Goal: Task Accomplishment & Management: Complete application form

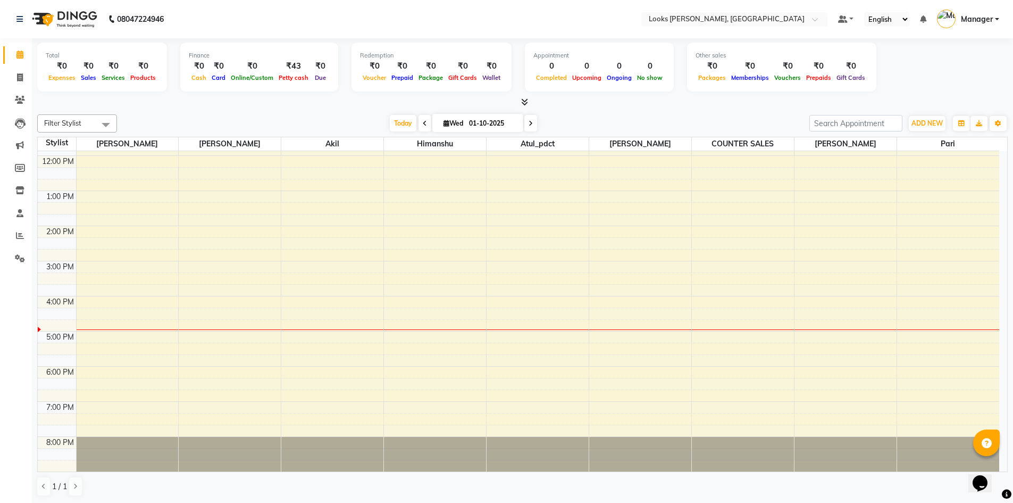
scroll to position [1, 0]
click at [269, 387] on div "9:00 AM 10:00 AM 11:00 AM 12:00 PM 1:00 PM 2:00 PM 3:00 PM 4:00 PM 5:00 PM 6:00…" at bounding box center [519, 260] width 962 height 421
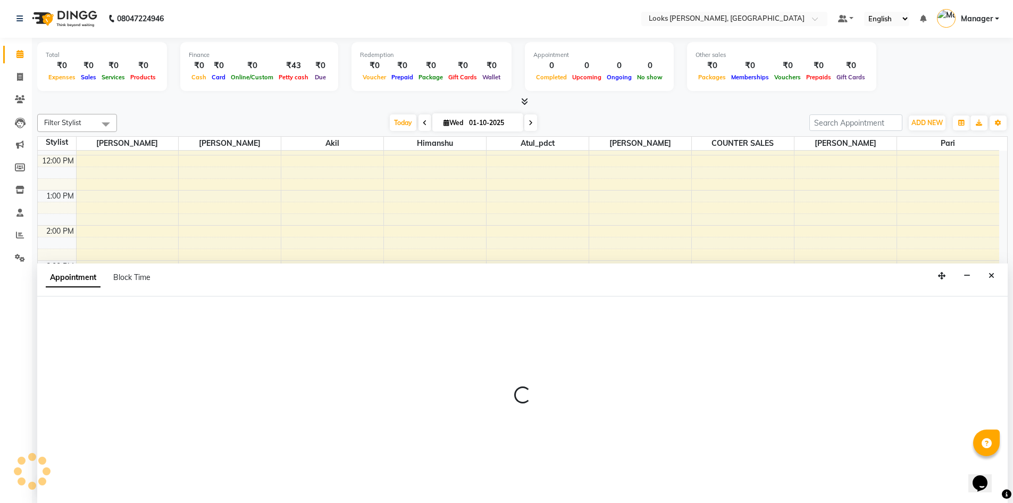
select select "44303"
select select "1095"
select select "tentative"
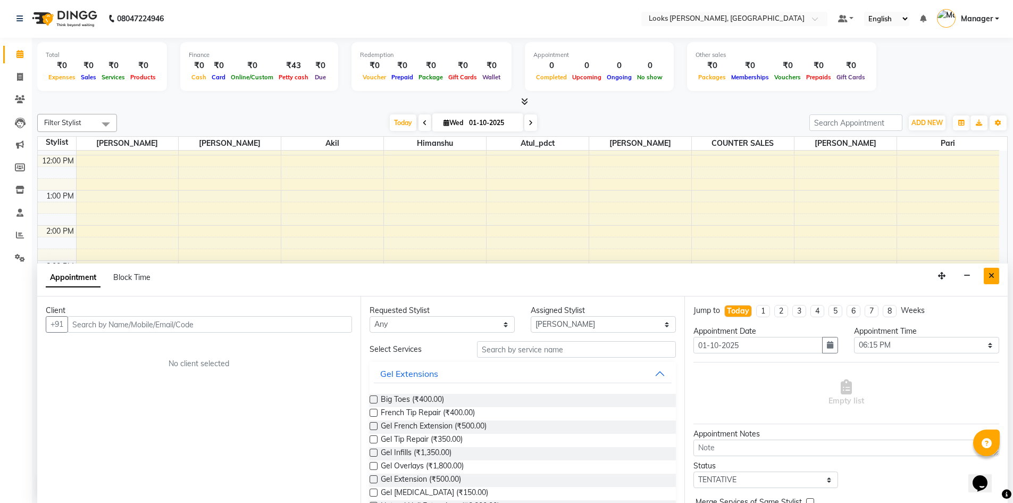
click at [995, 277] on button "Close" at bounding box center [991, 276] width 15 height 16
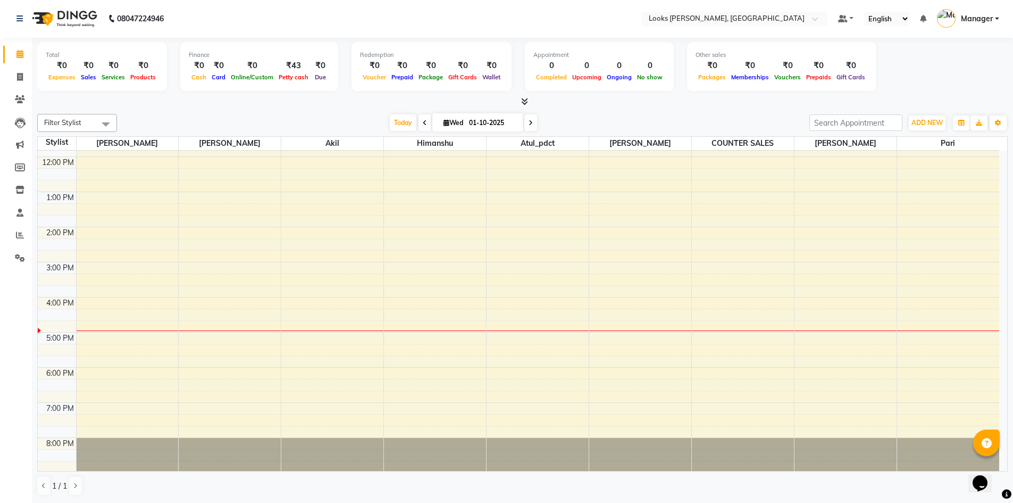
scroll to position [101, 0]
click at [313, 337] on div "9:00 AM 10:00 AM 11:00 AM 12:00 PM 1:00 PM 2:00 PM 3:00 PM 4:00 PM 5:00 PM 6:00…" at bounding box center [519, 260] width 962 height 421
select select "67379"
select select "tentative"
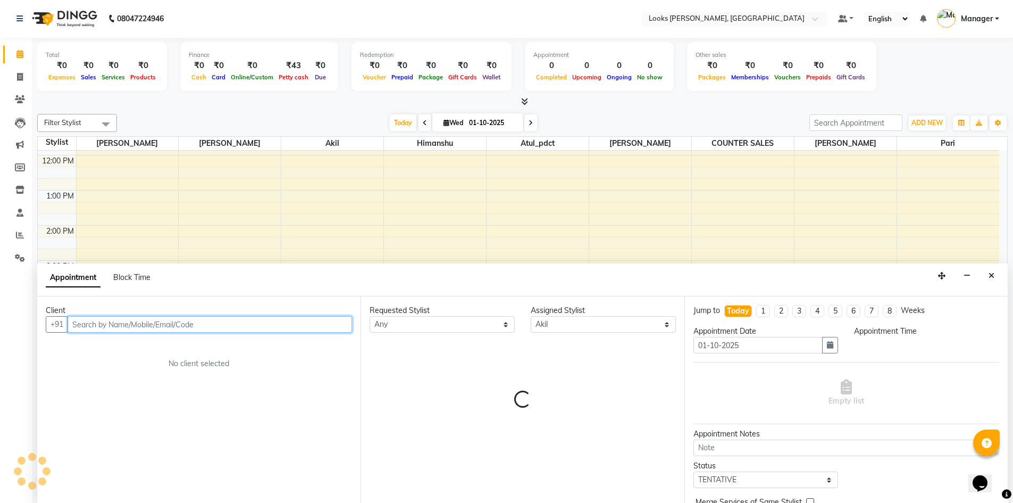
select select "1020"
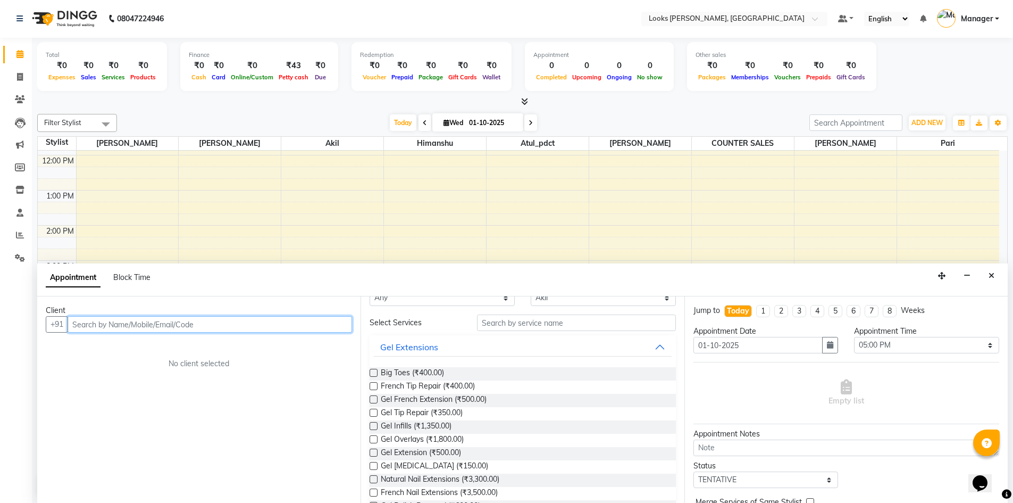
scroll to position [0, 0]
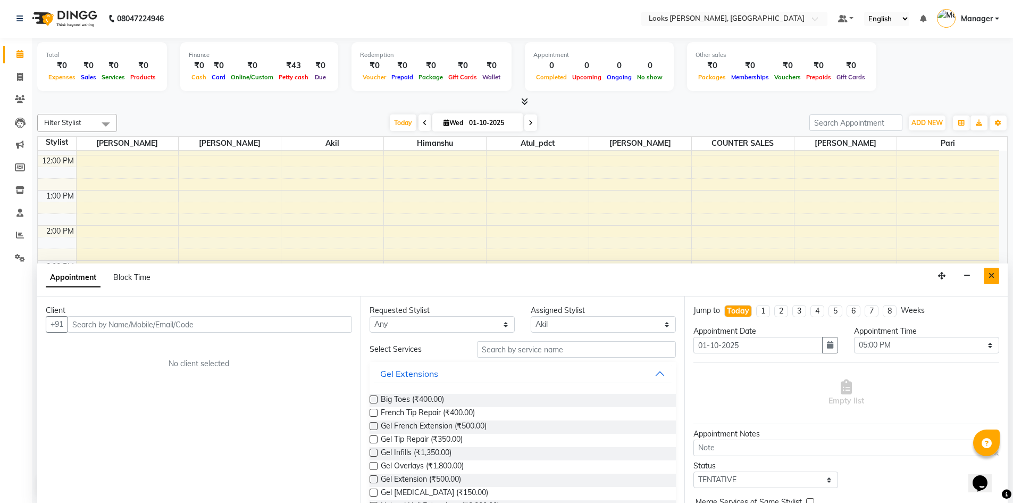
click at [992, 276] on icon "Close" at bounding box center [992, 275] width 6 height 7
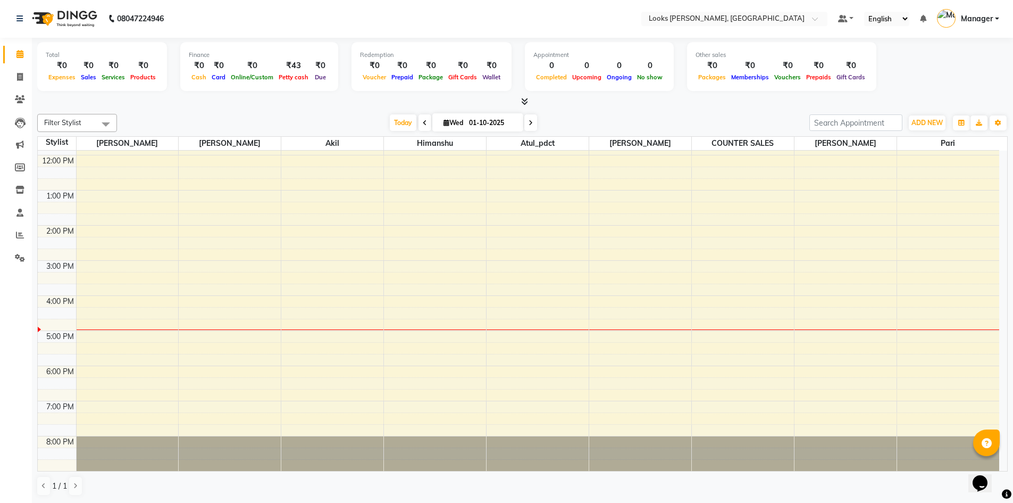
click at [686, 347] on div "9:00 AM 10:00 AM 11:00 AM 12:00 PM 1:00 PM 2:00 PM 3:00 PM 4:00 PM 5:00 PM 6:00…" at bounding box center [519, 260] width 962 height 421
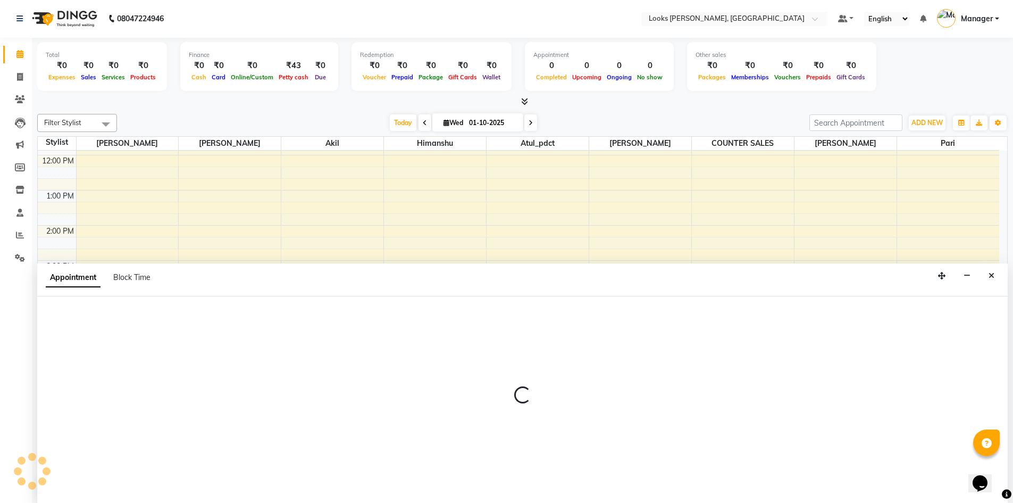
select select "62419"
select select "1035"
select select "tentative"
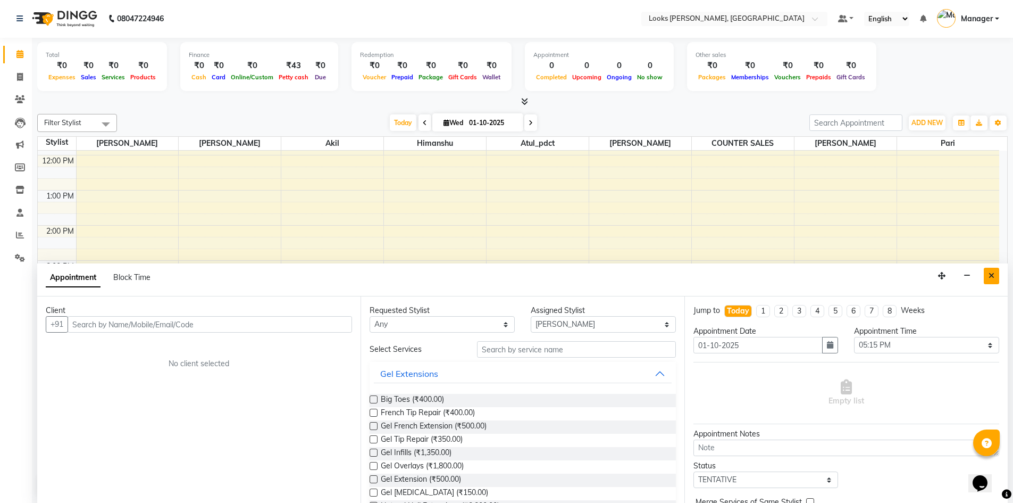
click at [993, 274] on icon "Close" at bounding box center [992, 275] width 6 height 7
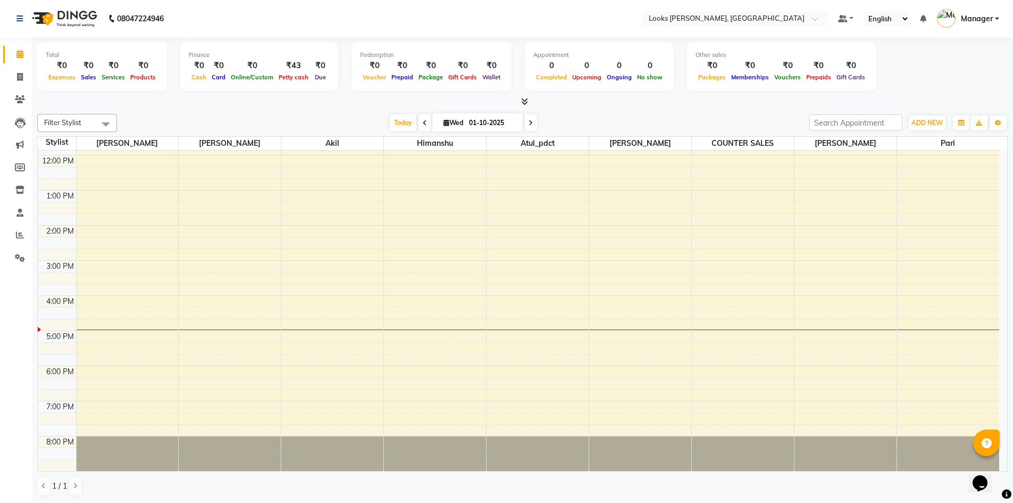
click at [759, 348] on div "9:00 AM 10:00 AM 11:00 AM 12:00 PM 1:00 PM 2:00 PM 3:00 PM 4:00 PM 5:00 PM 6:00…" at bounding box center [519, 260] width 962 height 421
select select "44300"
select select "tentative"
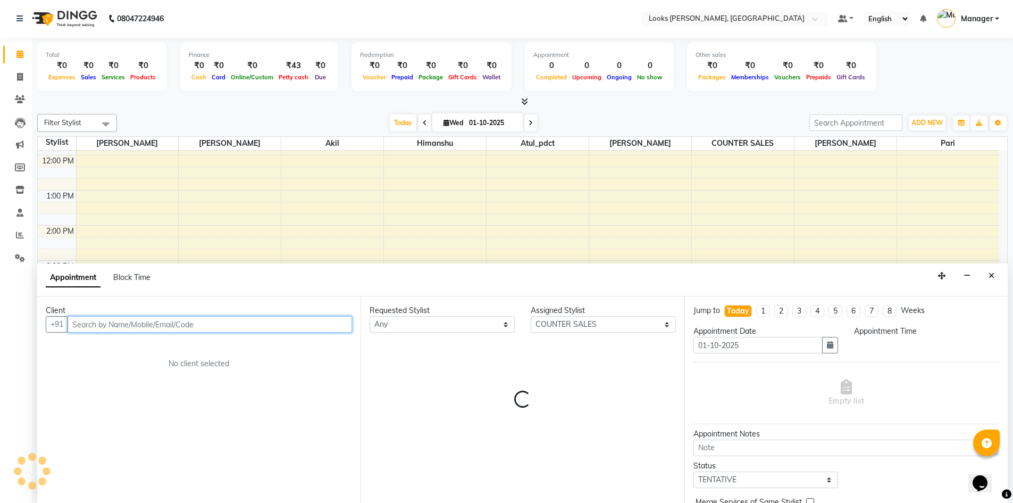
select select "1035"
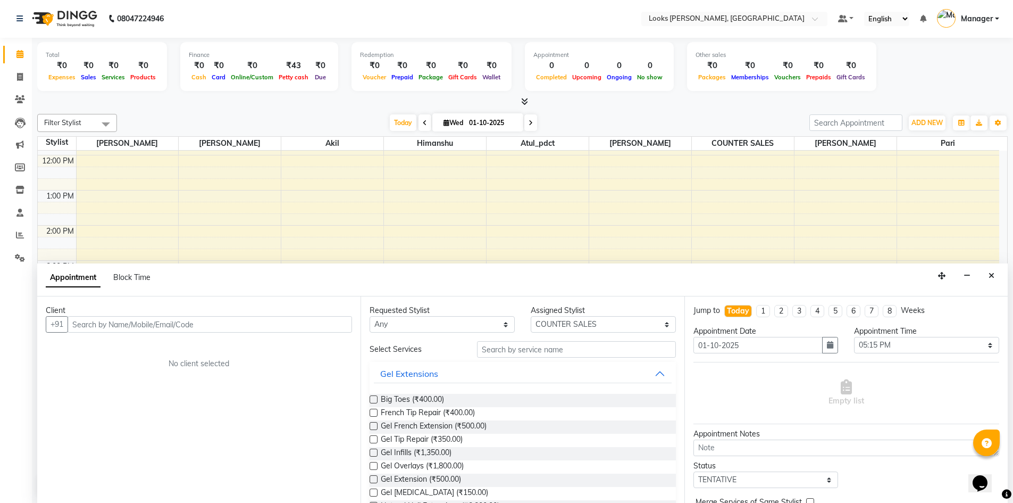
click at [1000, 277] on div "Appointment Block Time" at bounding box center [522, 279] width 971 height 33
click at [996, 277] on button "Close" at bounding box center [991, 276] width 15 height 16
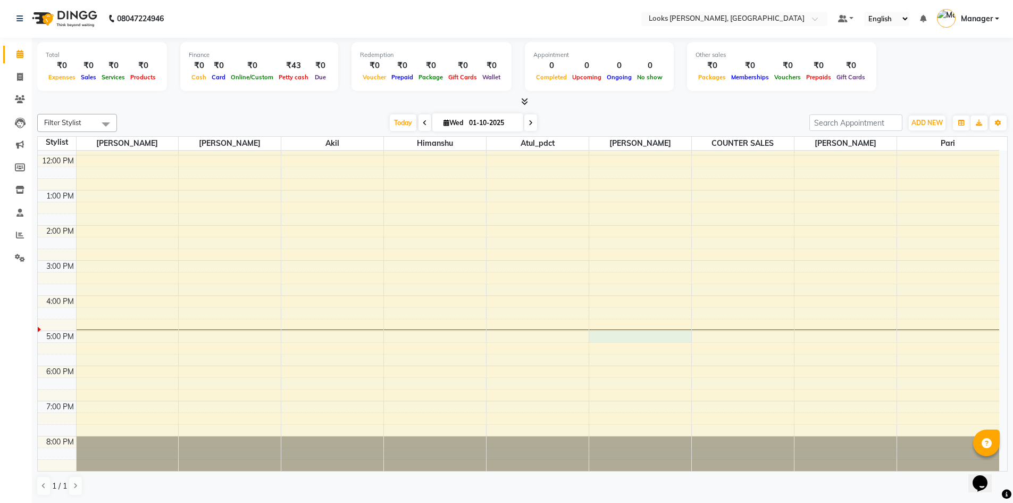
click at [644, 337] on div "9:00 AM 10:00 AM 11:00 AM 12:00 PM 1:00 PM 2:00 PM 3:00 PM 4:00 PM 5:00 PM 6:00…" at bounding box center [519, 260] width 962 height 421
select select "62419"
select select "1020"
select select "tentative"
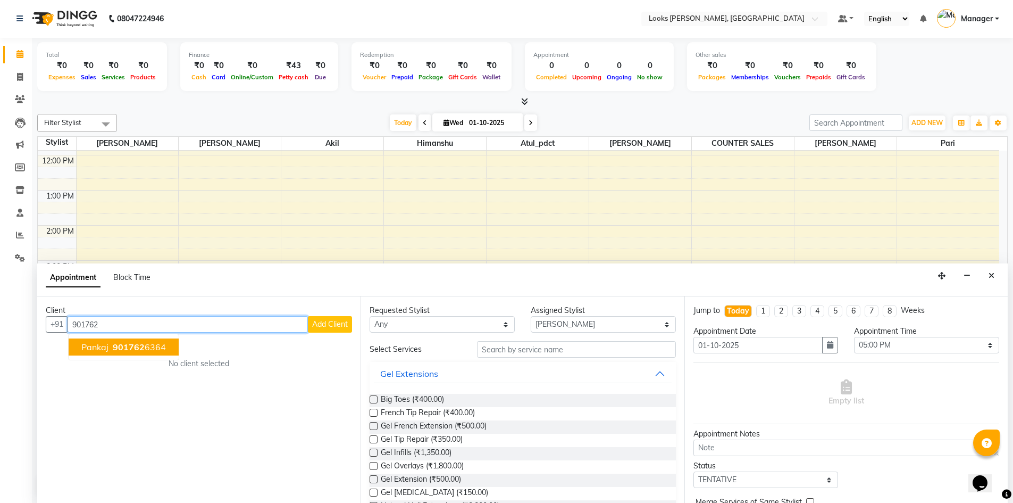
click at [137, 340] on button "pankaj 901762 6364" at bounding box center [124, 346] width 110 height 17
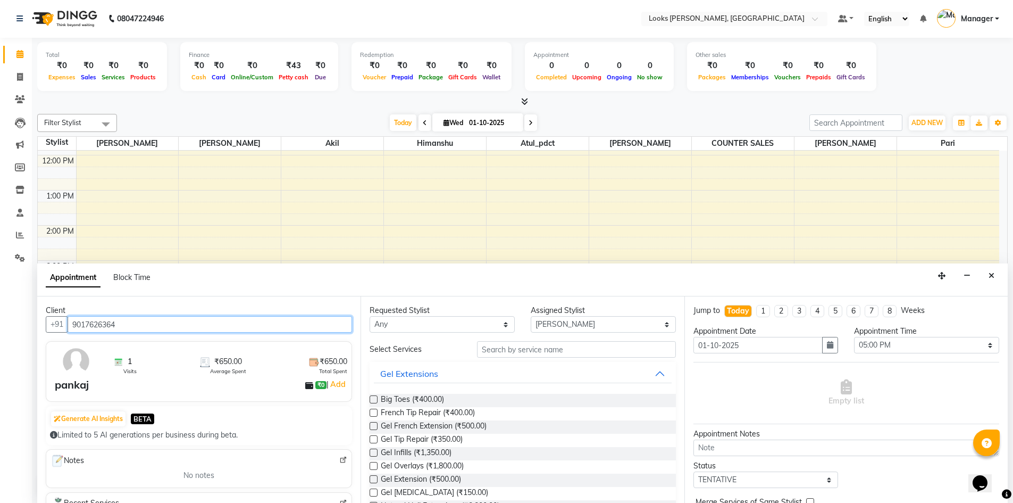
type input "9017626364"
click at [556, 356] on input "text" at bounding box center [576, 349] width 199 height 16
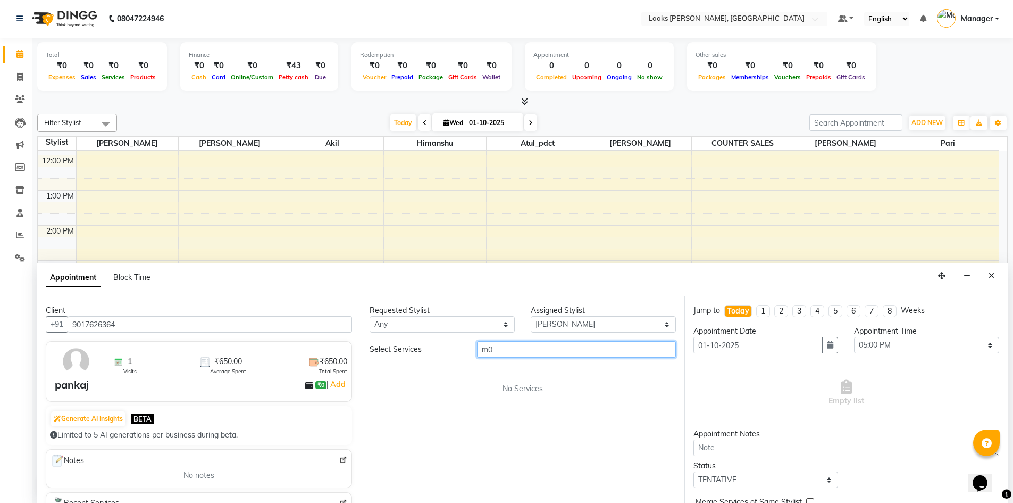
type input "m"
type input "h"
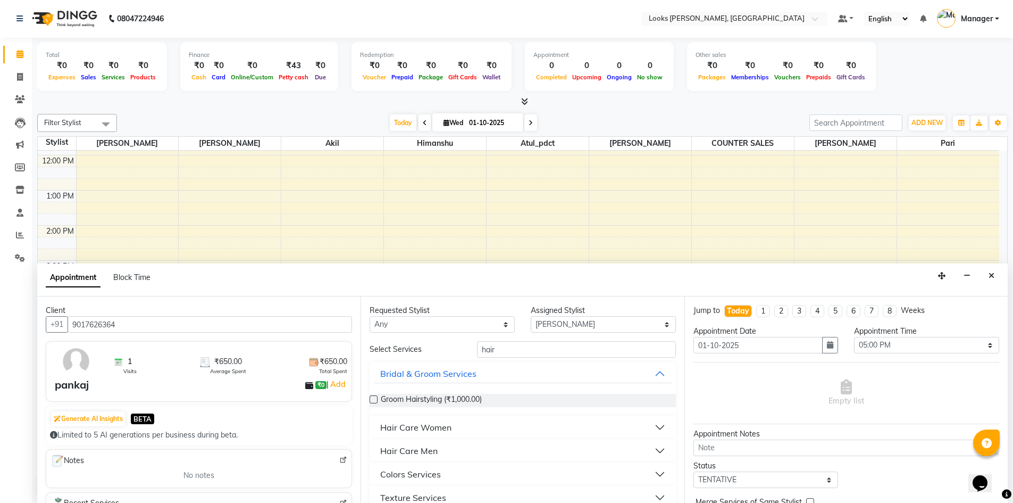
click at [415, 457] on button "Hair Care Men" at bounding box center [522, 450] width 297 height 19
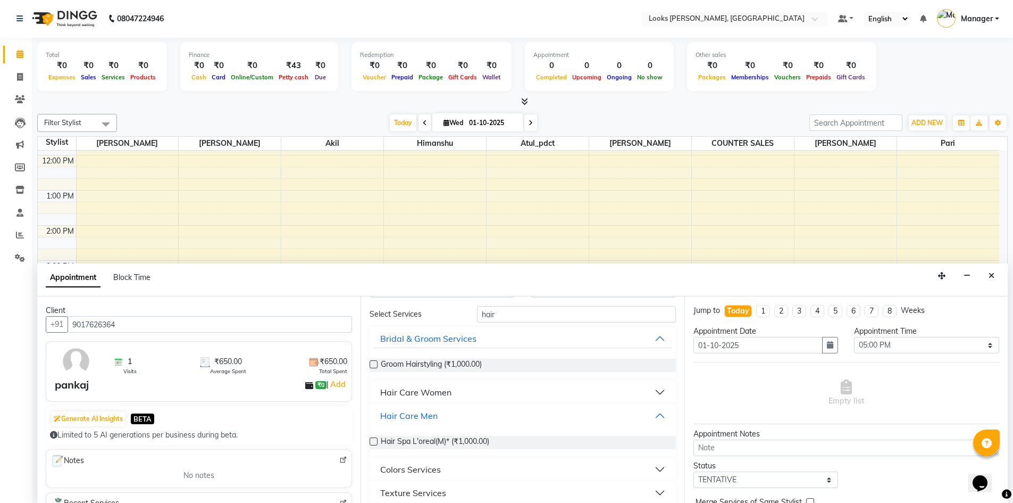
scroll to position [36, 0]
click at [452, 423] on button "Hair Care Men" at bounding box center [522, 414] width 297 height 19
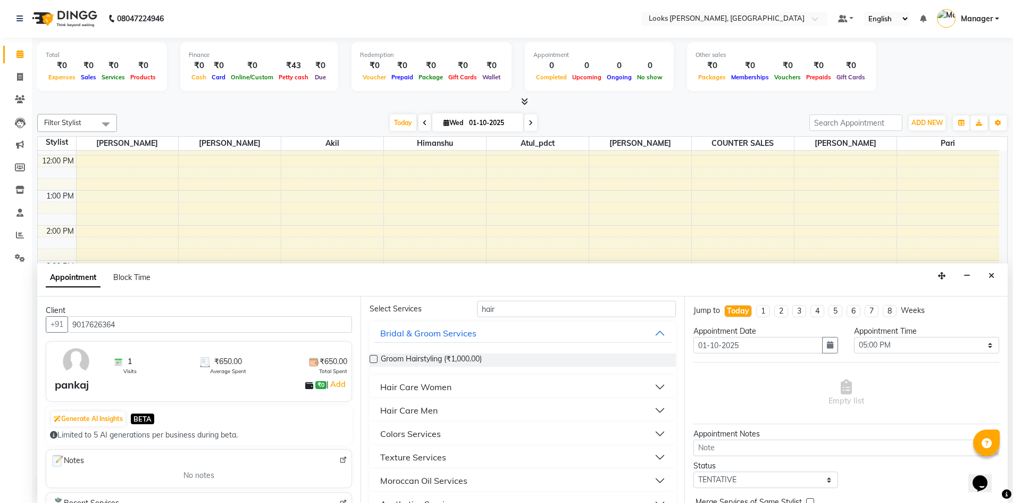
scroll to position [0, 0]
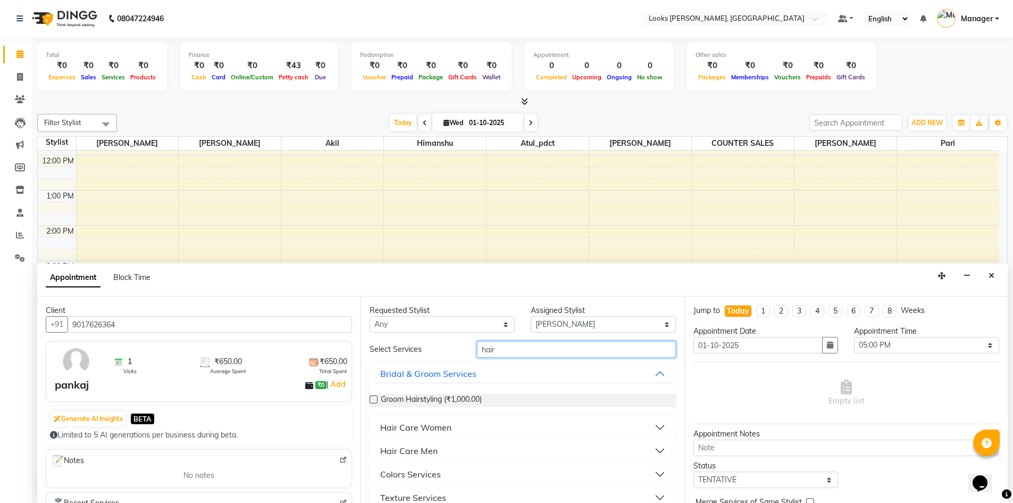
drag, startPoint x: 512, startPoint y: 351, endPoint x: 450, endPoint y: 348, distance: 61.8
click at [450, 348] on div "Select Services hair" at bounding box center [523, 349] width 322 height 16
type input "cut"
click at [507, 420] on button "Hair Cuts" at bounding box center [522, 427] width 297 height 19
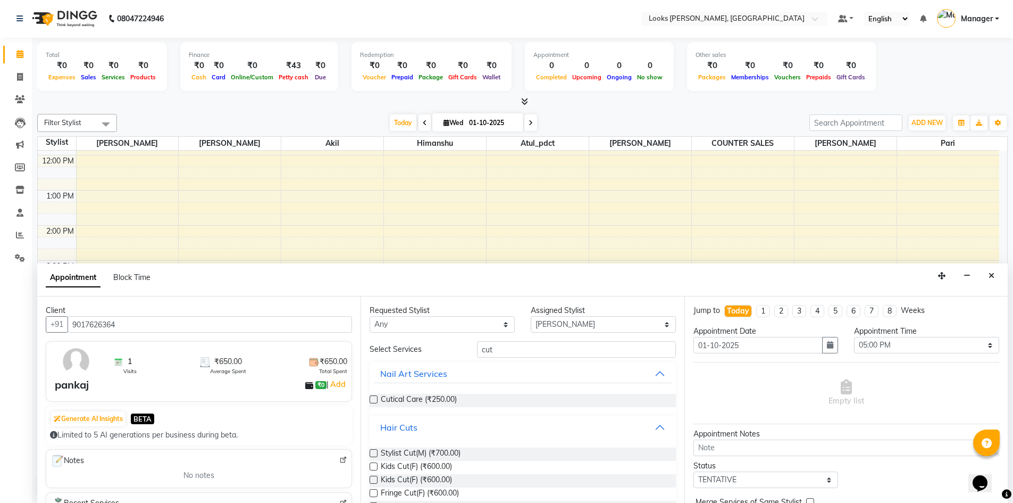
click at [507, 420] on button "Hair Cuts" at bounding box center [522, 427] width 297 height 19
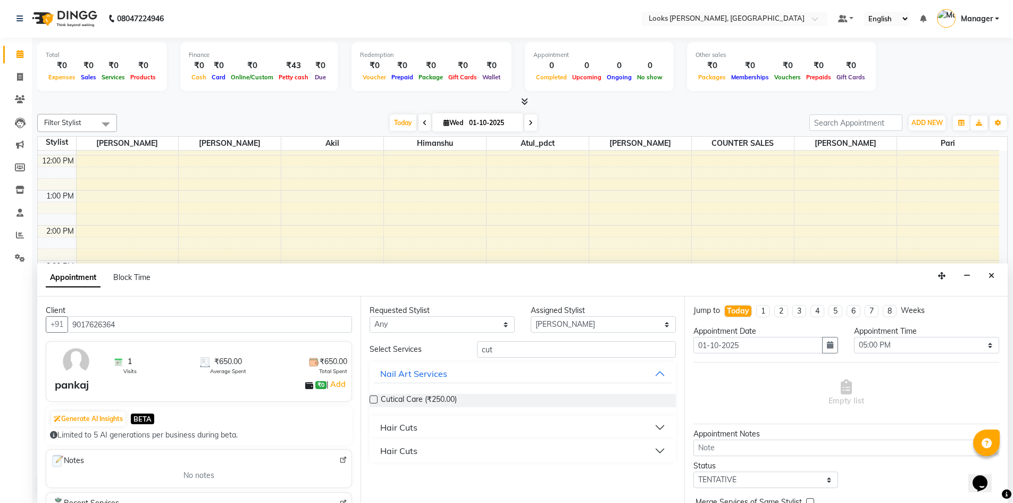
click at [504, 444] on button "Hair Cuts" at bounding box center [522, 450] width 297 height 19
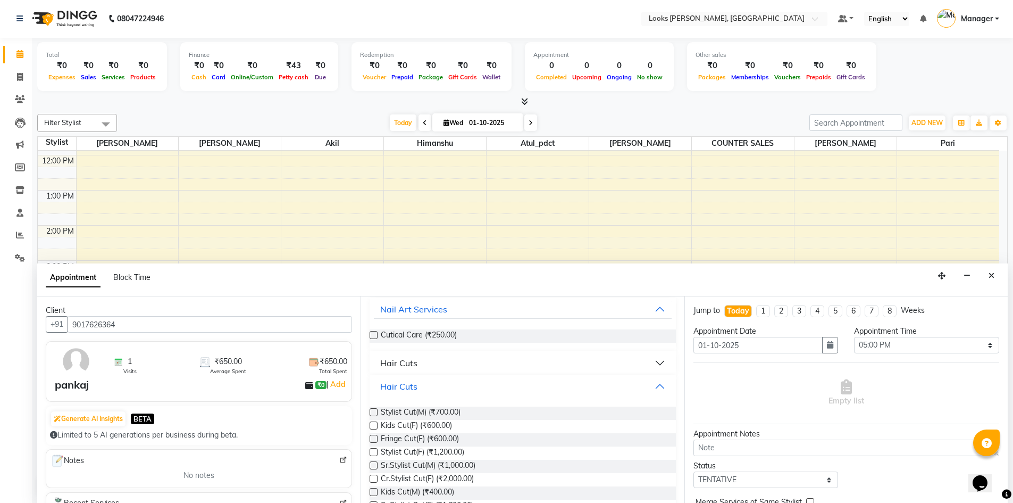
scroll to position [91, 0]
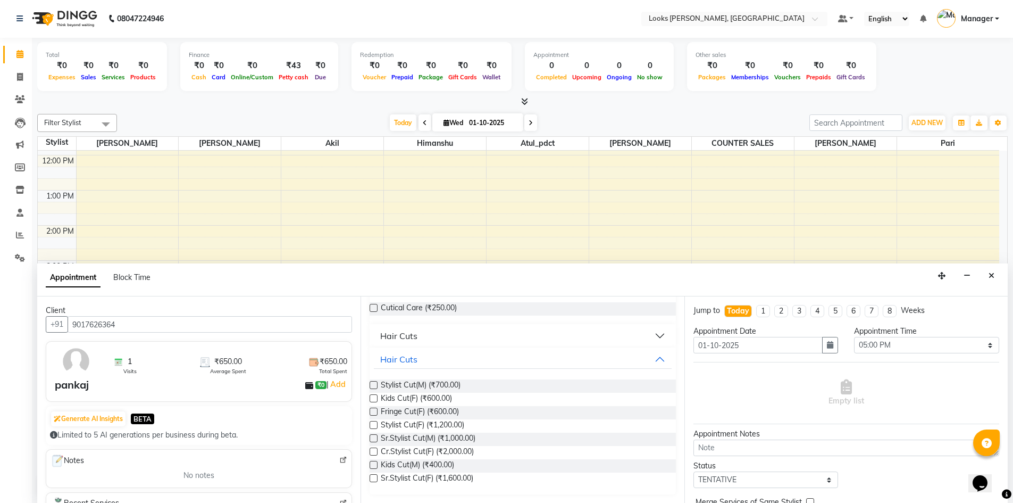
click at [635, 337] on button "Hair Cuts" at bounding box center [522, 335] width 297 height 19
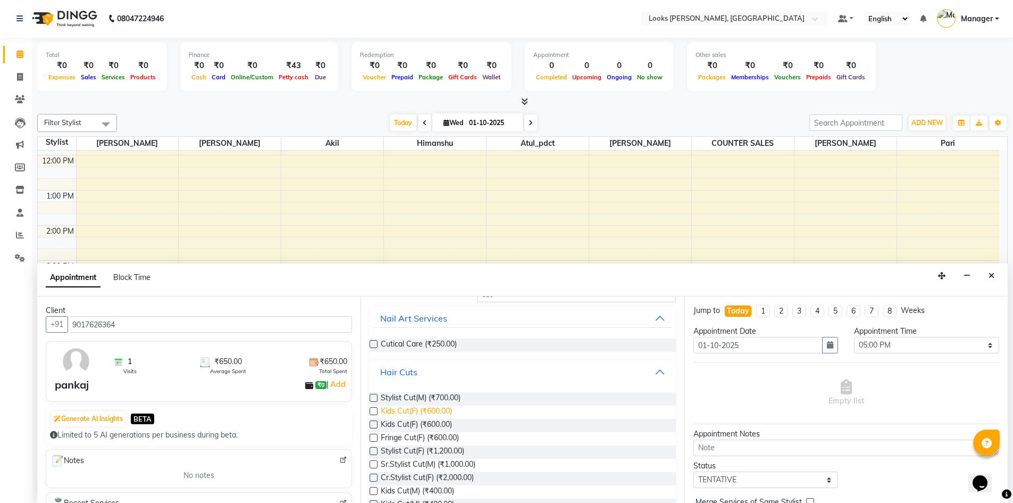
scroll to position [38, 0]
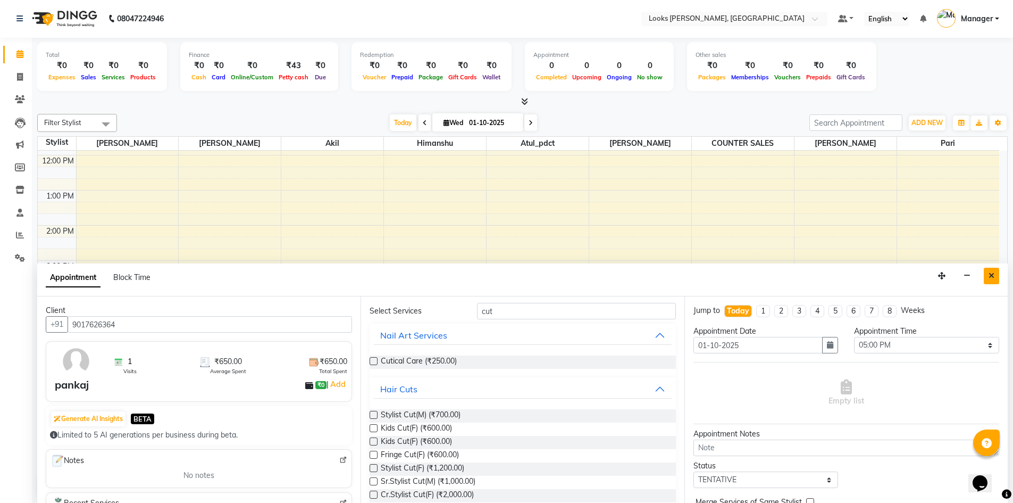
click at [988, 276] on button "Close" at bounding box center [991, 276] width 15 height 16
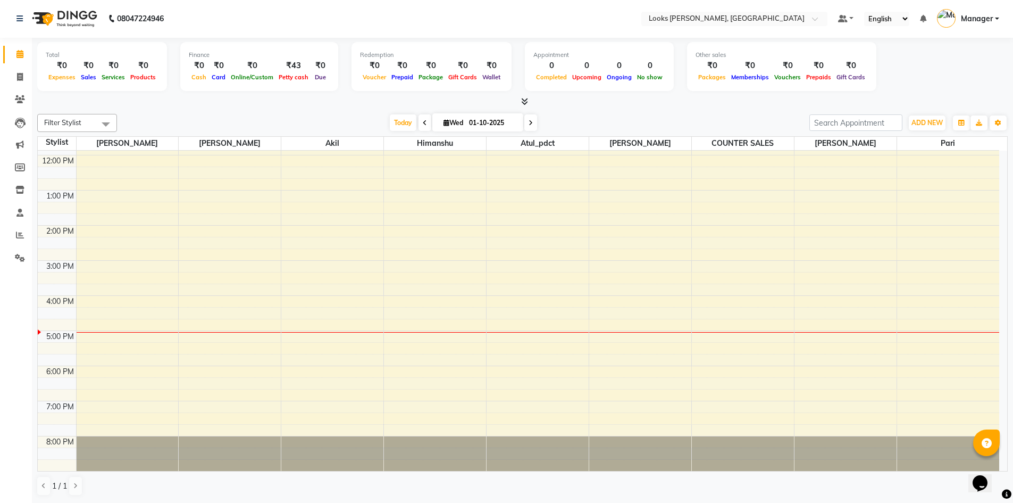
click at [13, 19] on div "08047224946" at bounding box center [90, 19] width 163 height 30
click at [24, 20] on link at bounding box center [21, 19] width 11 height 30
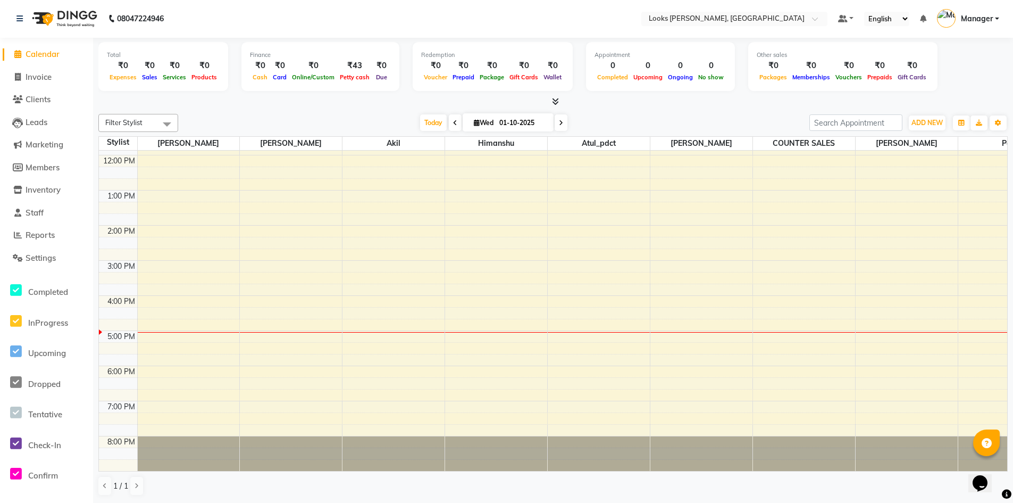
click at [51, 219] on li "Staff" at bounding box center [46, 213] width 93 height 23
click at [38, 208] on span "Staff" at bounding box center [35, 212] width 18 height 10
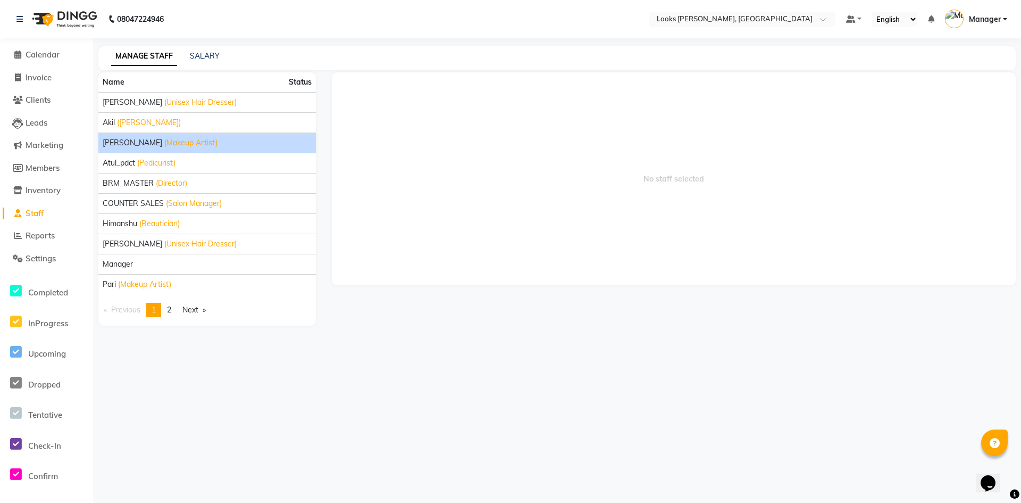
click at [196, 146] on div "[PERSON_NAME] (Makeup Artist)" at bounding box center [207, 142] width 209 height 11
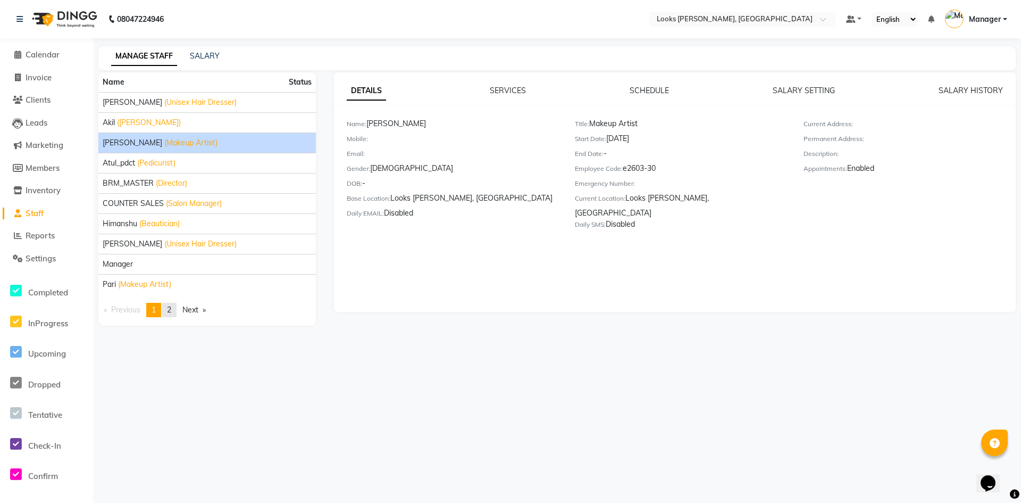
click at [176, 311] on link "page 2" at bounding box center [169, 310] width 15 height 14
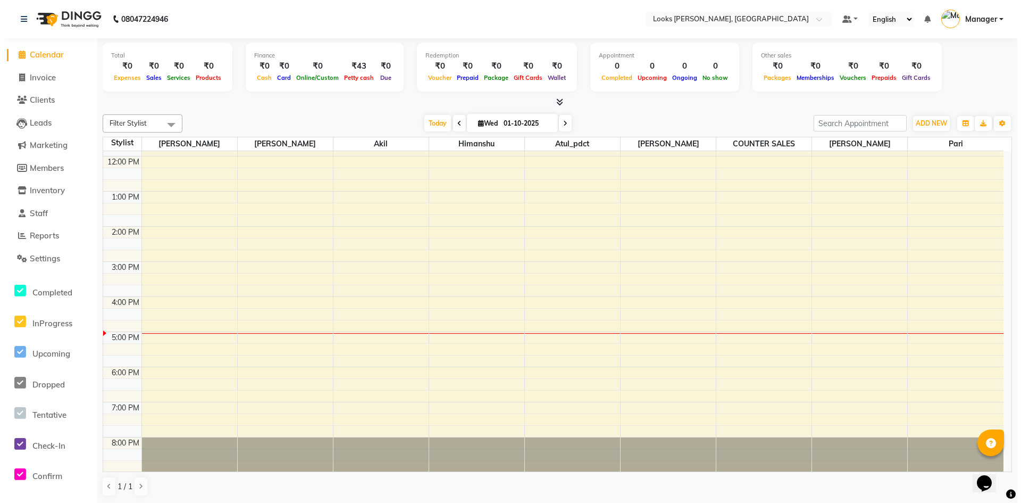
scroll to position [101, 0]
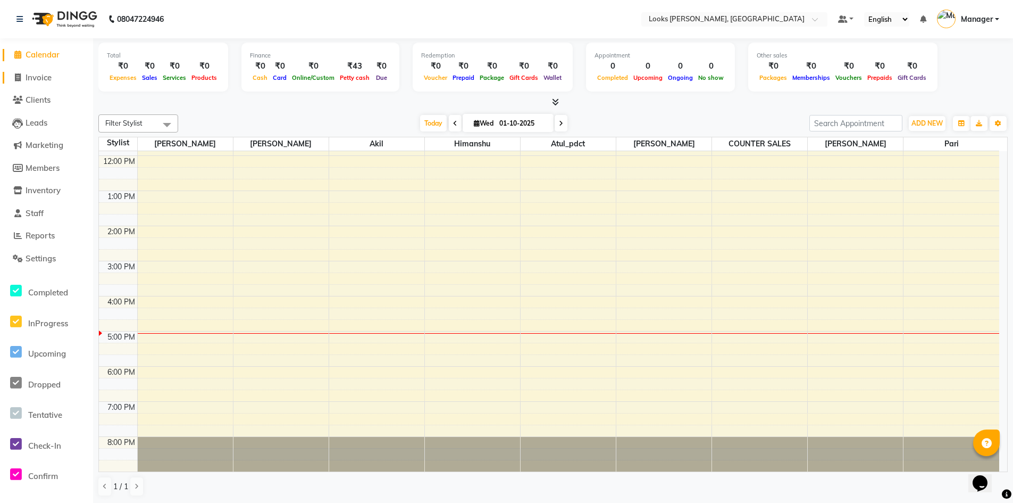
click at [62, 80] on link "Invoice" at bounding box center [47, 78] width 88 height 12
select select "service"
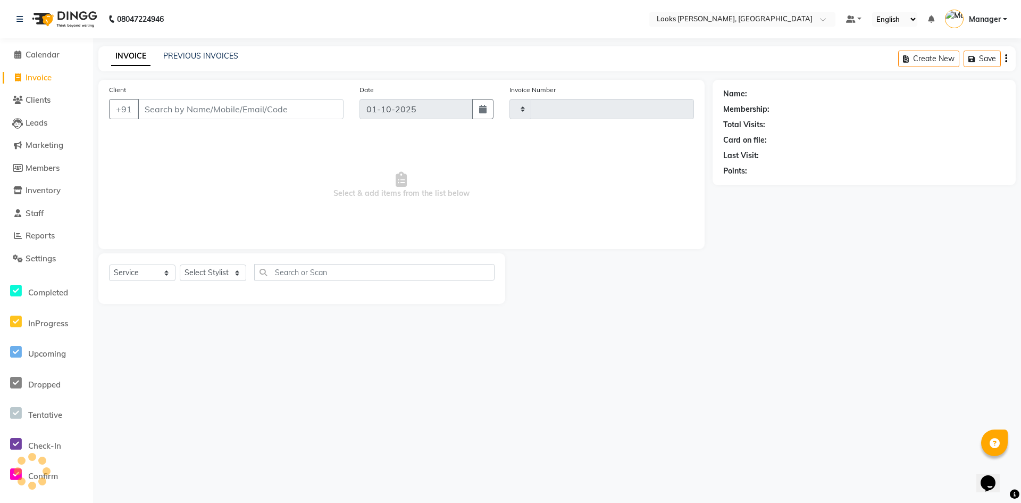
type input "1289"
select select "6017"
click at [257, 105] on input "Client" at bounding box center [241, 109] width 206 height 20
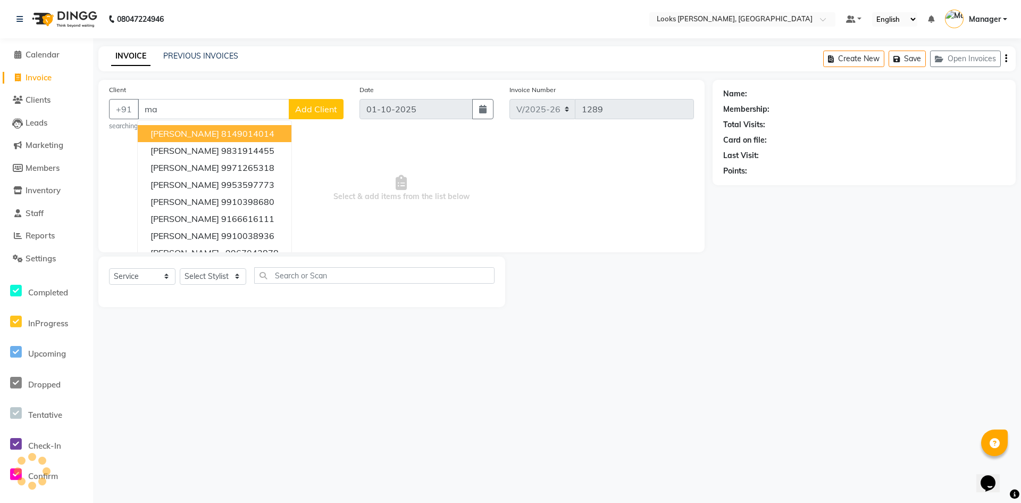
type input "m"
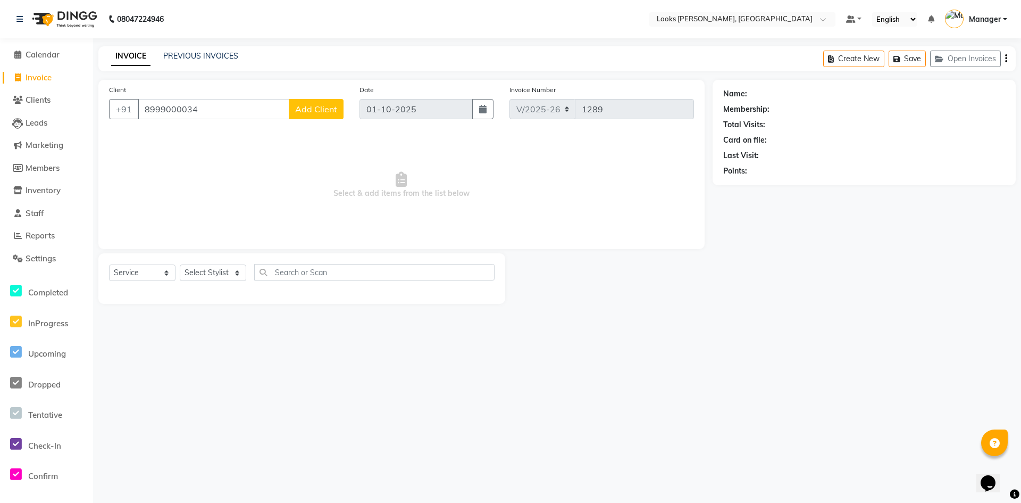
type input "8999000034"
click at [313, 117] on button "Add Client" at bounding box center [316, 109] width 55 height 20
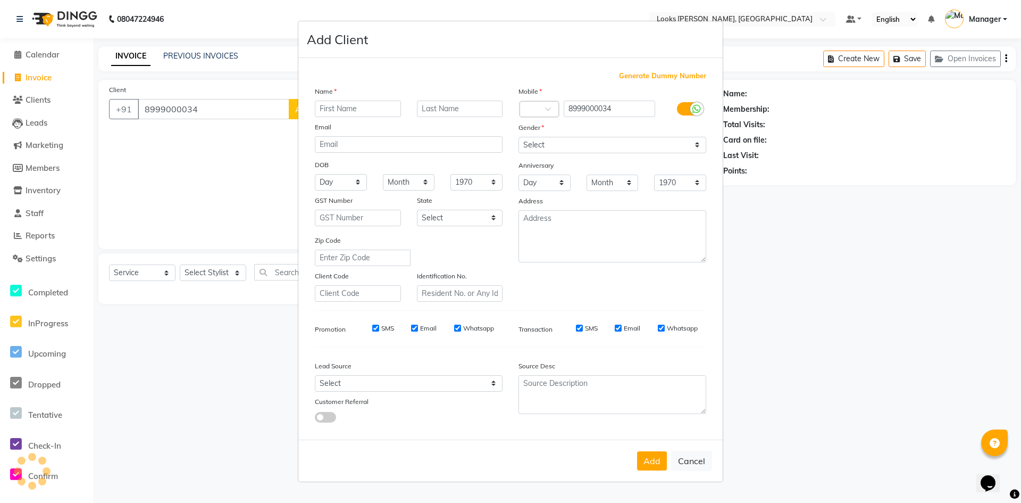
click at [313, 117] on div "Name Email DOB Day 01 02 03 04 05 06 07 08 09 10 11 12 13 14 15 16 17 18 19 20 …" at bounding box center [409, 194] width 204 height 216
click at [335, 110] on input "text" at bounding box center [358, 109] width 86 height 16
type input "[PERSON_NAME]"
click at [560, 145] on select "Select [DEMOGRAPHIC_DATA] [DEMOGRAPHIC_DATA] Other Prefer Not To Say" at bounding box center [613, 145] width 188 height 16
select select "[DEMOGRAPHIC_DATA]"
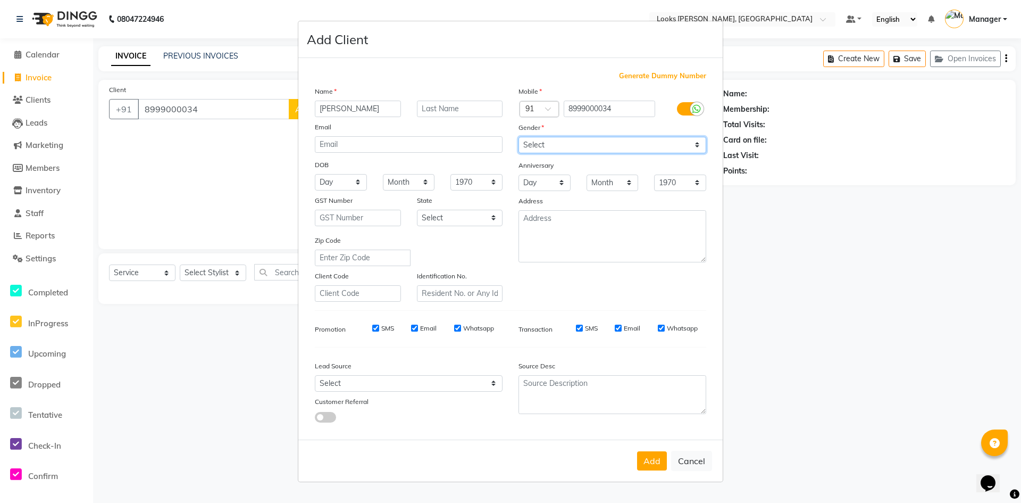
click at [519, 137] on select "Select [DEMOGRAPHIC_DATA] [DEMOGRAPHIC_DATA] Other Prefer Not To Say" at bounding box center [613, 145] width 188 height 16
click at [665, 465] on button "Add" at bounding box center [652, 460] width 30 height 19
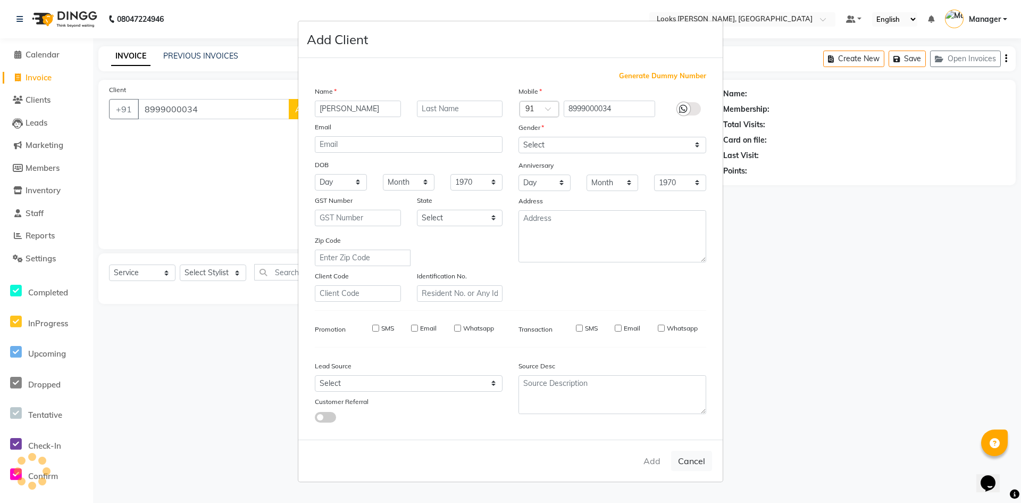
select select
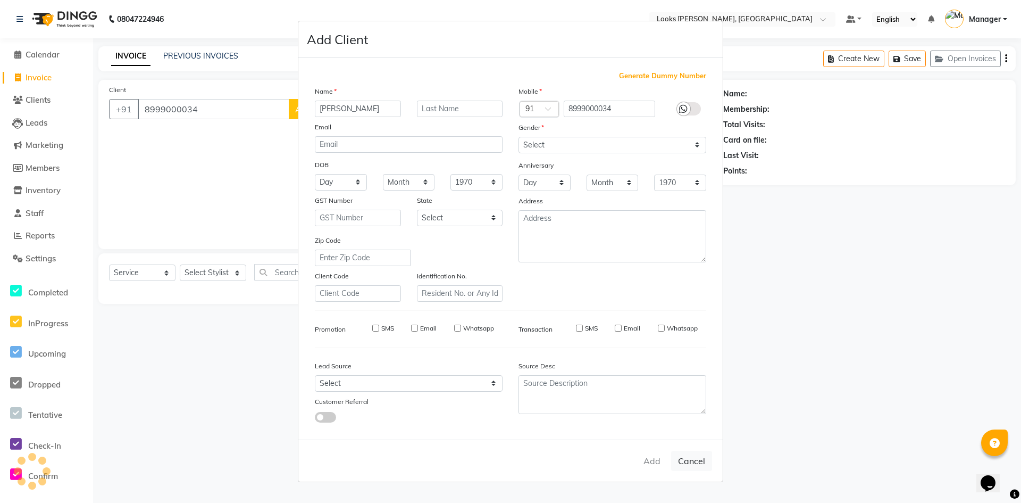
select select
checkbox input "false"
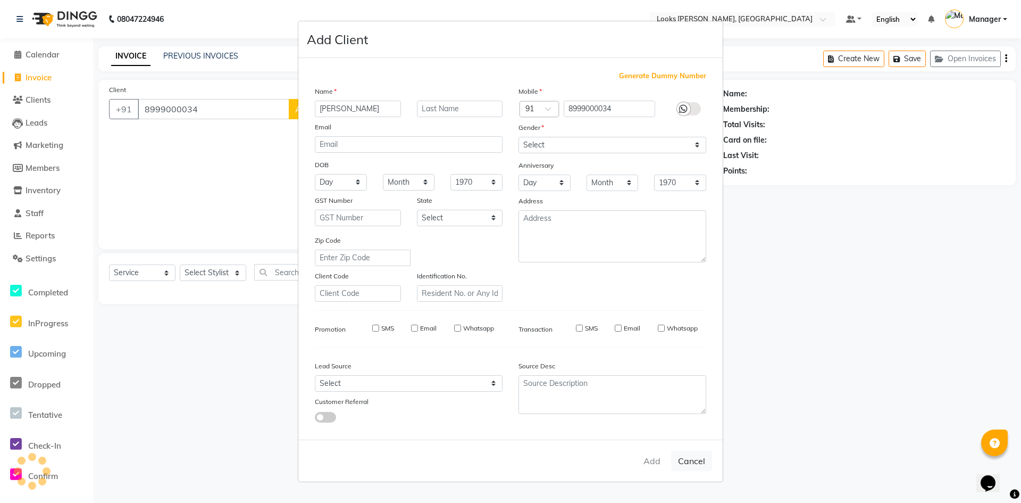
checkbox input "false"
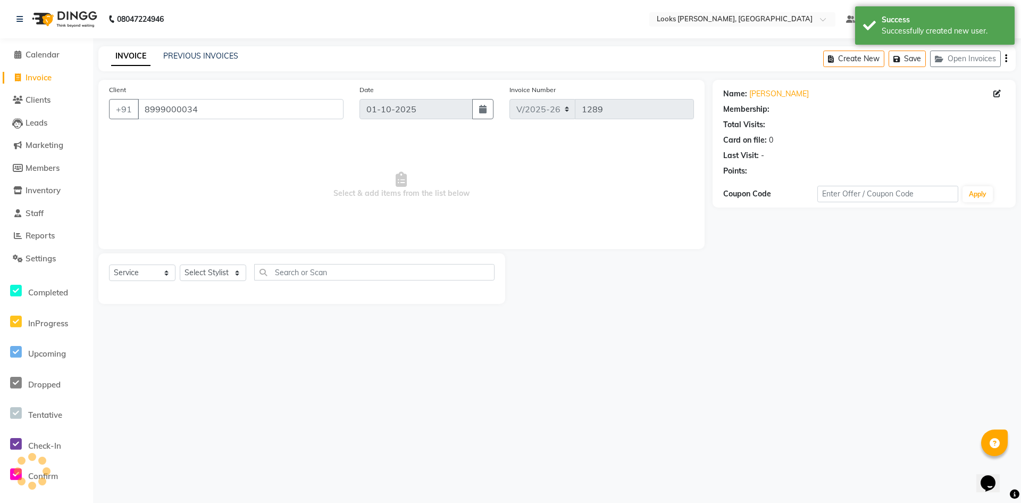
select select "1: Object"
click at [849, 70] on div "Create New Save Open Invoices" at bounding box center [919, 58] width 193 height 25
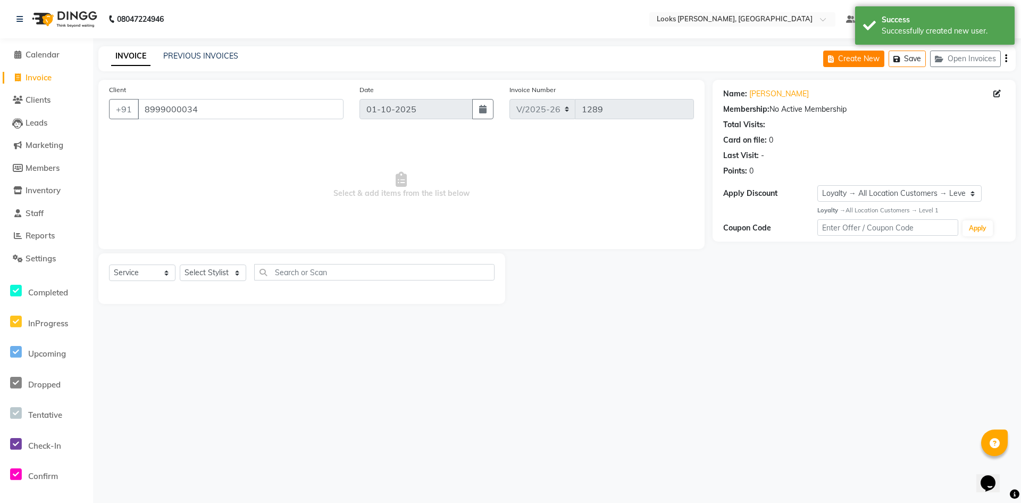
click at [849, 61] on button "Create New" at bounding box center [853, 59] width 61 height 16
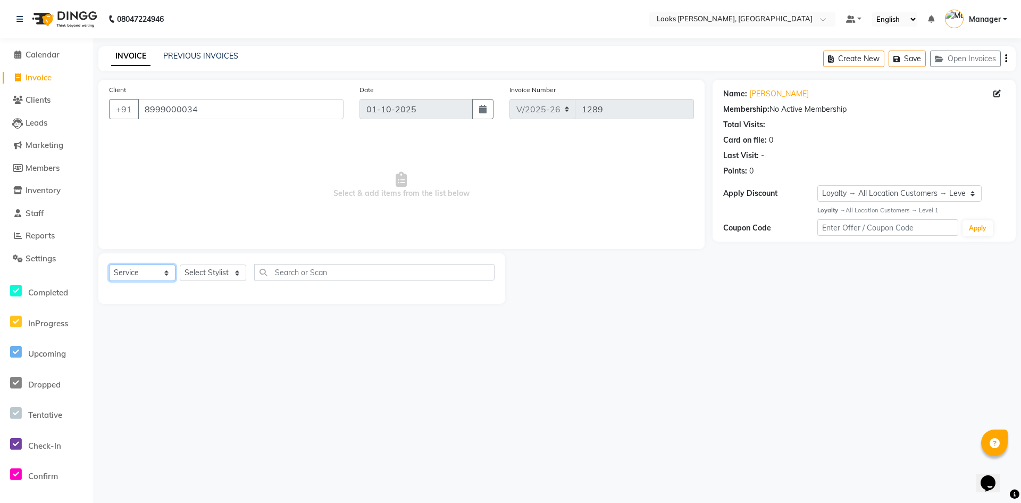
click at [132, 274] on select "Select Service Product Membership Package Voucher Prepaid Gift Card" at bounding box center [142, 272] width 66 height 16
click at [135, 273] on select "Select Service Product Membership Package Voucher Prepaid Gift Card" at bounding box center [142, 272] width 66 height 16
drag, startPoint x: 206, startPoint y: 261, endPoint x: 211, endPoint y: 265, distance: 6.4
click at [206, 261] on div "Select Service Product Membership Package Voucher Prepaid Gift Card Select Styl…" at bounding box center [301, 278] width 407 height 51
click at [212, 266] on select "Select Stylist [PERSON_NAME] [PERSON_NAME] Atul_pdct BRM_MASTER COUNTER SALES […" at bounding box center [213, 272] width 66 height 16
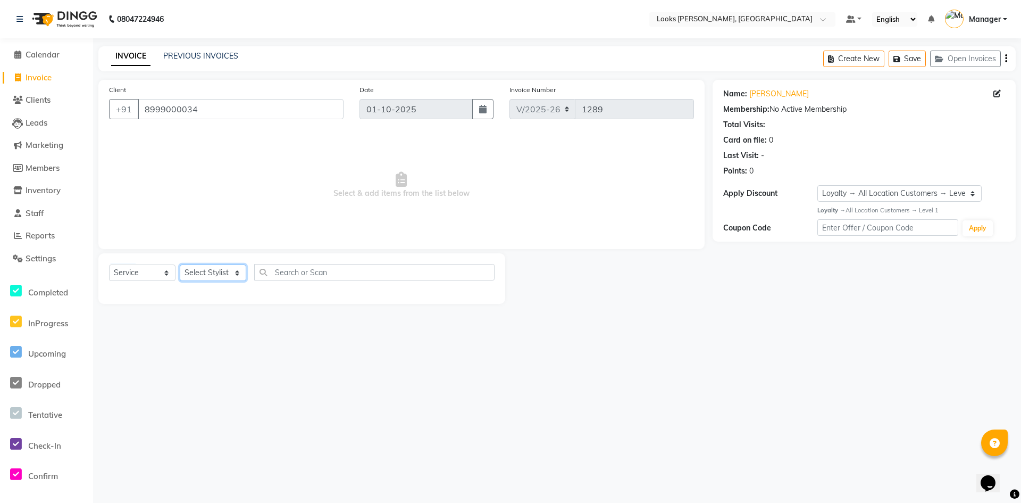
click at [212, 266] on select "Select Stylist [PERSON_NAME] [PERSON_NAME] Atul_pdct BRM_MASTER COUNTER SALES […" at bounding box center [213, 272] width 66 height 16
click at [284, 311] on main "INVOICE PREVIOUS INVOICES Create New Save Open Invoices Client [PHONE_NUMBER] D…" at bounding box center [557, 182] width 928 height 273
click at [65, 51] on link "Calendar" at bounding box center [47, 55] width 88 height 12
click at [52, 81] on span "Invoice" at bounding box center [39, 77] width 26 height 10
